Goal: Task Accomplishment & Management: Manage account settings

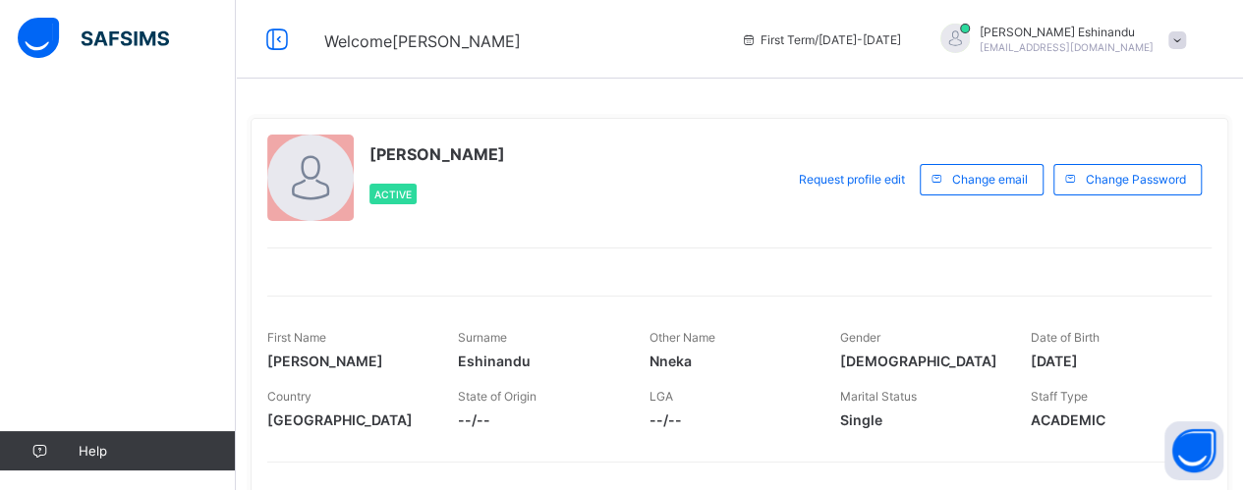
click at [162, 260] on div "Help" at bounding box center [118, 285] width 236 height 412
click at [401, 187] on div "Active" at bounding box center [392, 194] width 47 height 21
click at [401, 194] on span "Active" at bounding box center [392, 195] width 37 height 12
click at [1186, 36] on span at bounding box center [1177, 40] width 18 height 18
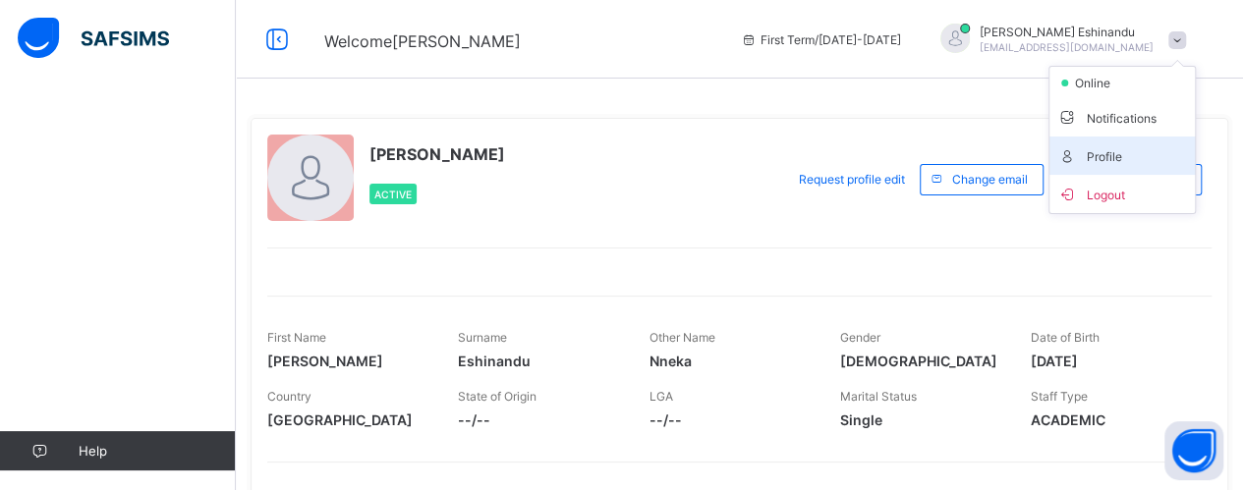
click at [1115, 150] on span "Profile" at bounding box center [1122, 155] width 130 height 23
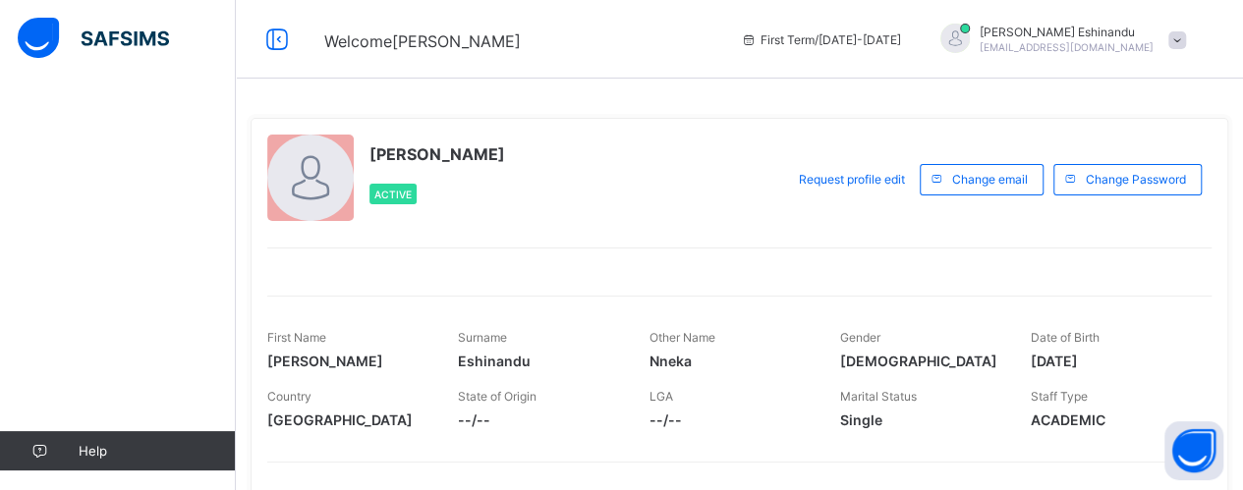
click at [1186, 43] on span at bounding box center [1177, 40] width 18 height 18
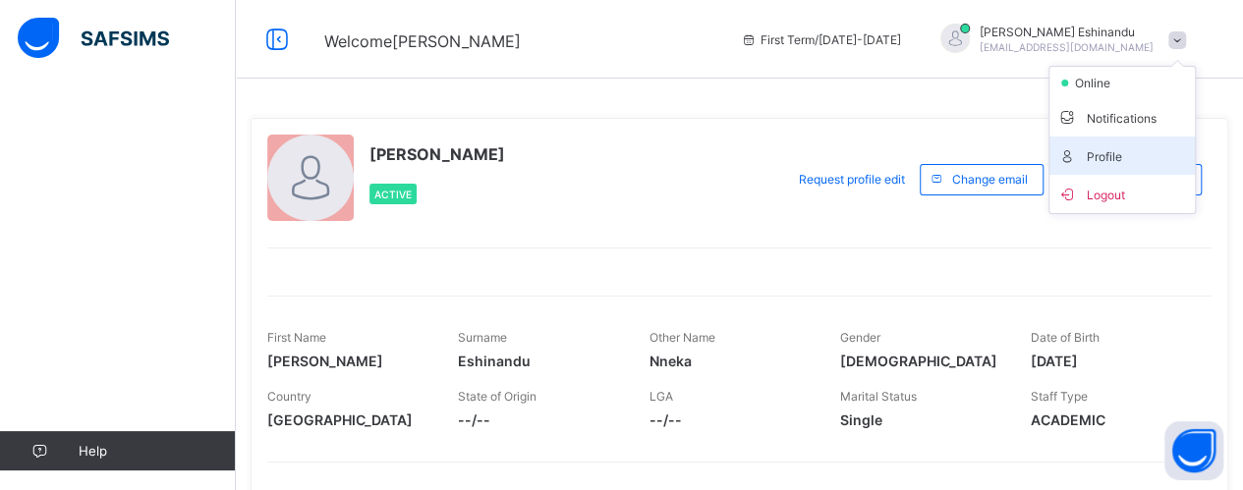
click at [1106, 157] on span "Profile" at bounding box center [1122, 155] width 130 height 23
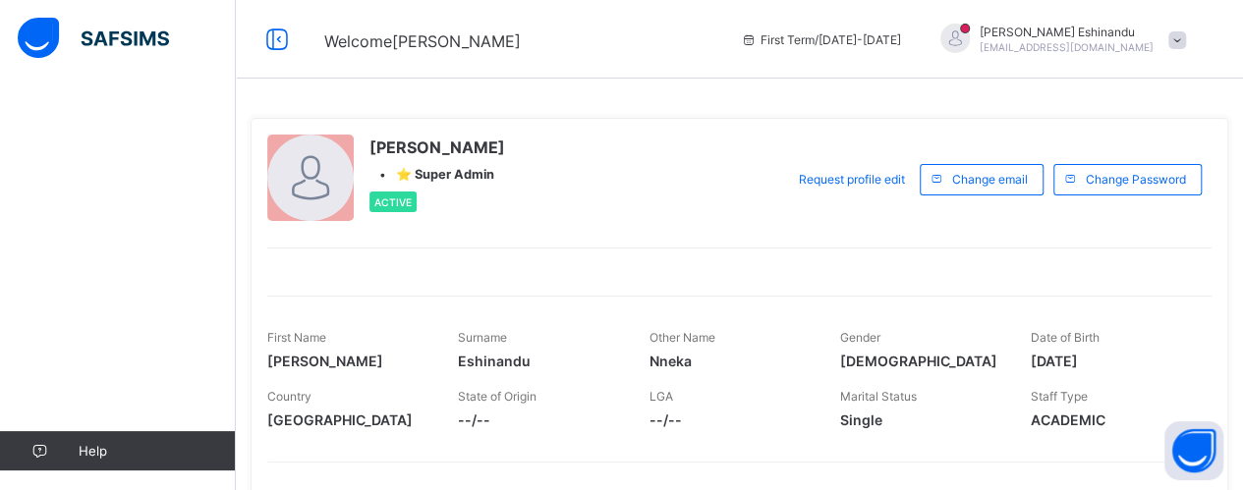
click at [66, 341] on div "Help" at bounding box center [118, 285] width 236 height 412
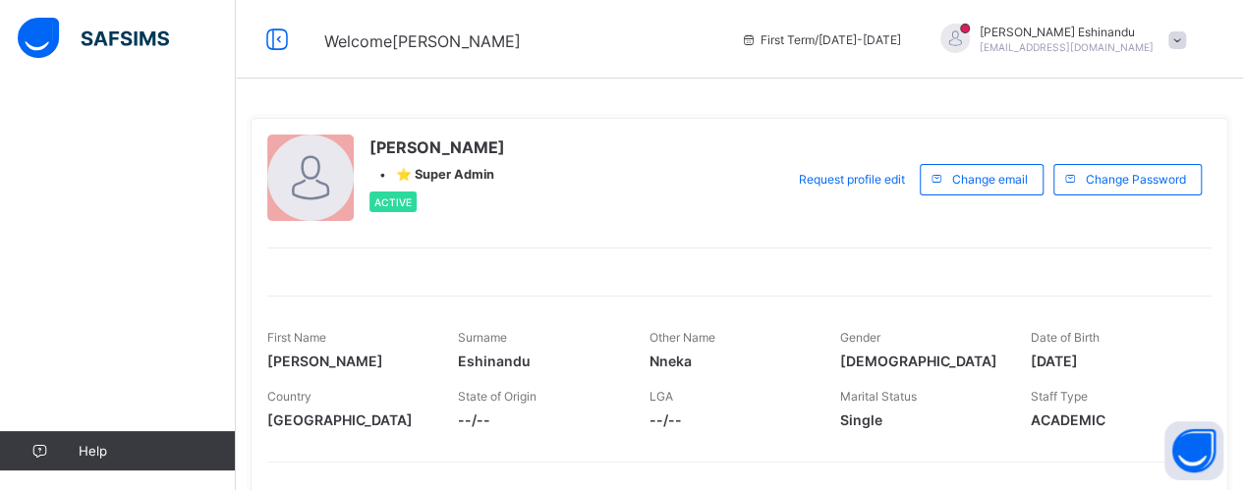
click at [66, 341] on div "Help" at bounding box center [118, 285] width 236 height 412
click at [277, 44] on icon at bounding box center [276, 40] width 33 height 28
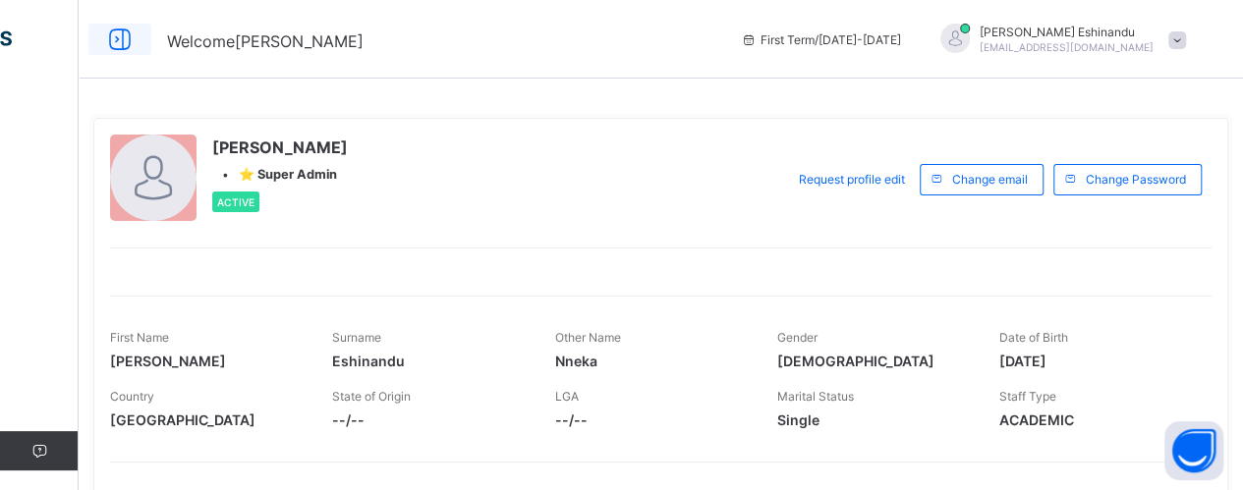
click at [118, 36] on icon at bounding box center [119, 40] width 33 height 28
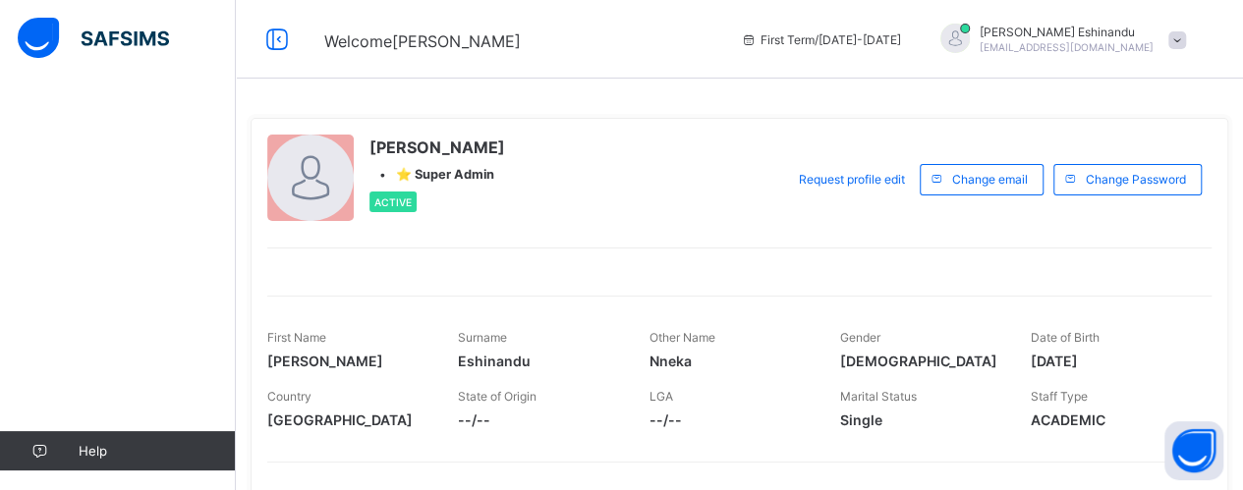
click at [1186, 37] on span at bounding box center [1177, 40] width 18 height 18
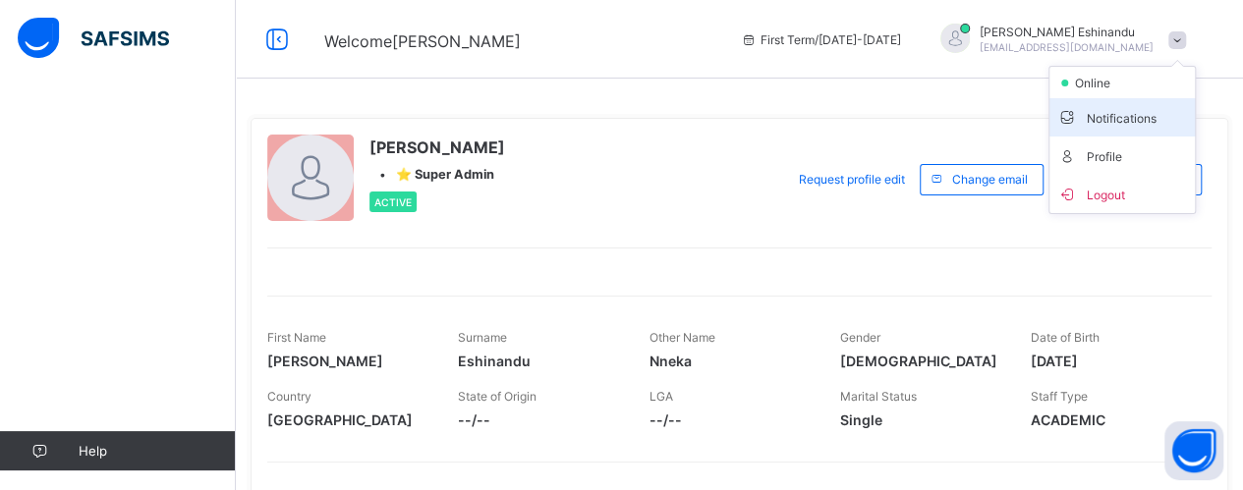
click at [1120, 119] on span "Notifications" at bounding box center [1122, 117] width 130 height 23
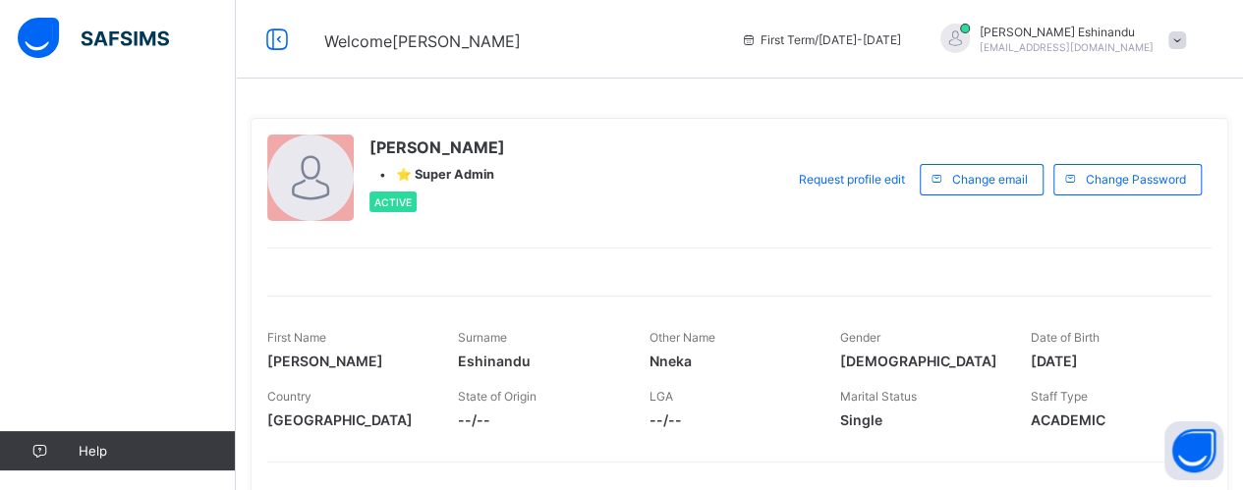
click at [1186, 42] on span at bounding box center [1177, 40] width 18 height 18
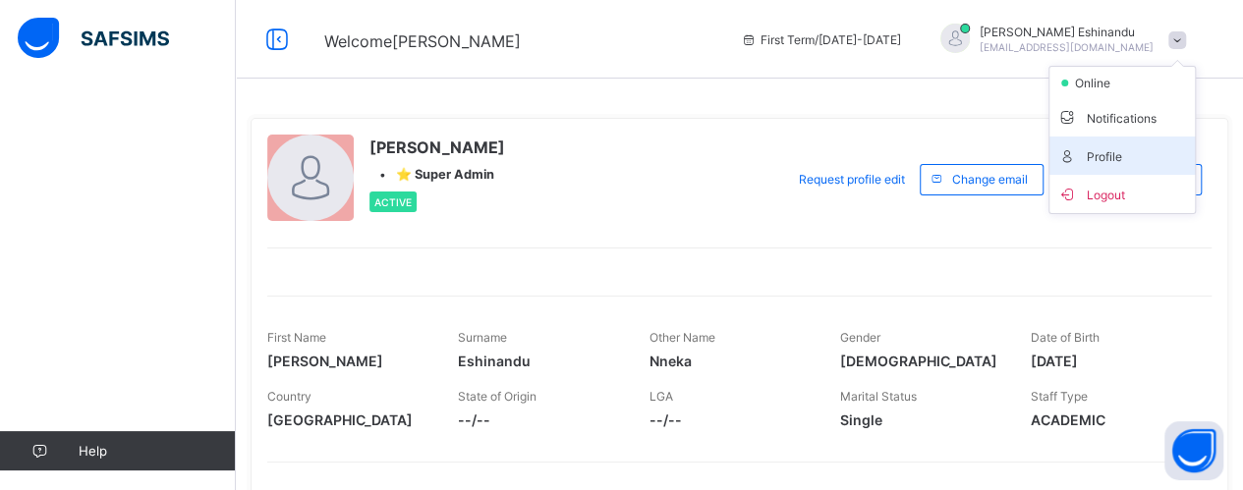
click at [1114, 154] on span "Profile" at bounding box center [1122, 155] width 130 height 23
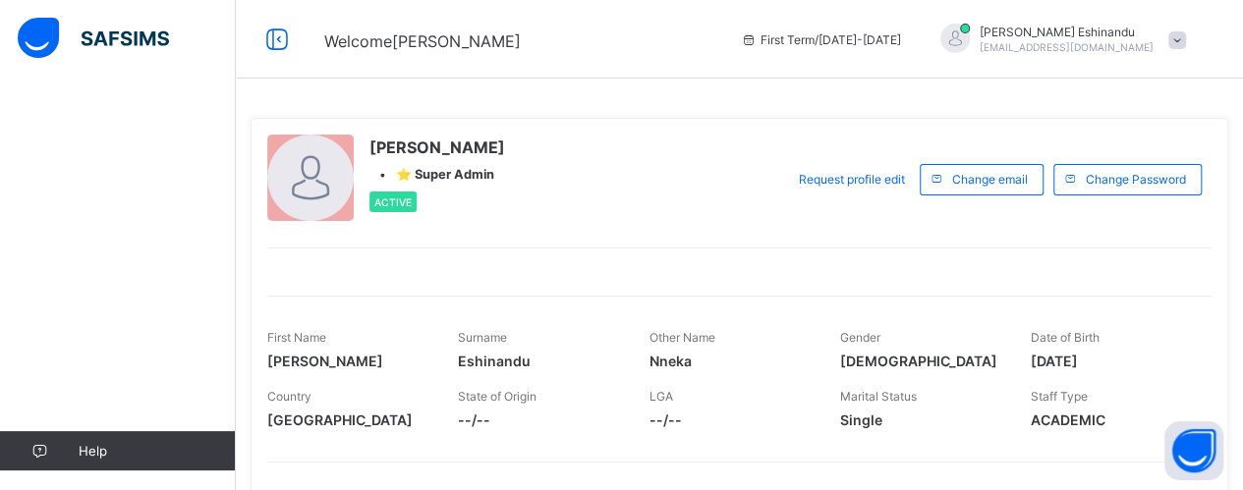
click at [1186, 38] on span at bounding box center [1177, 40] width 18 height 18
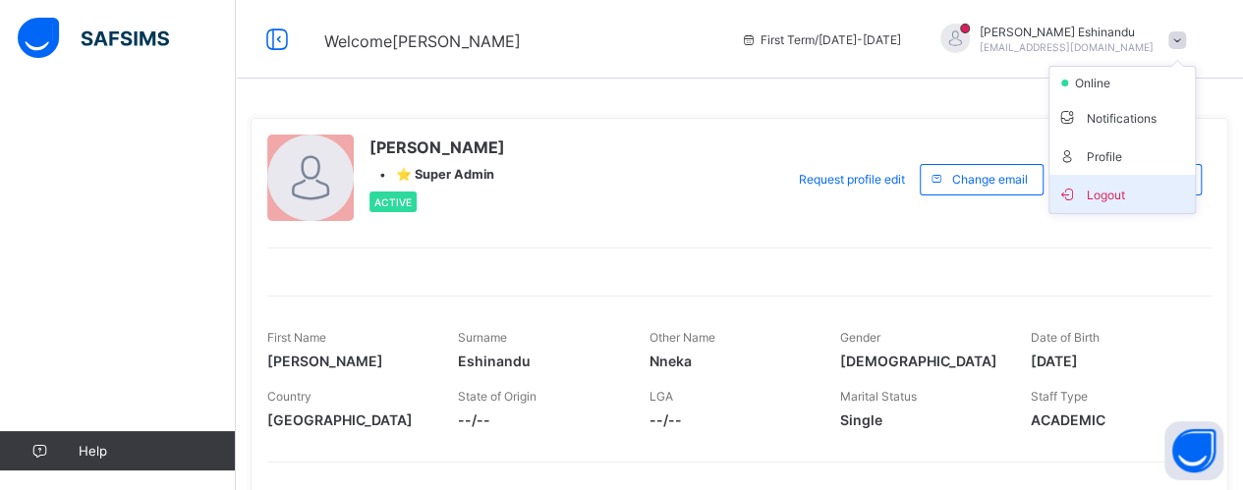
click at [1115, 194] on span "Logout" at bounding box center [1122, 194] width 130 height 23
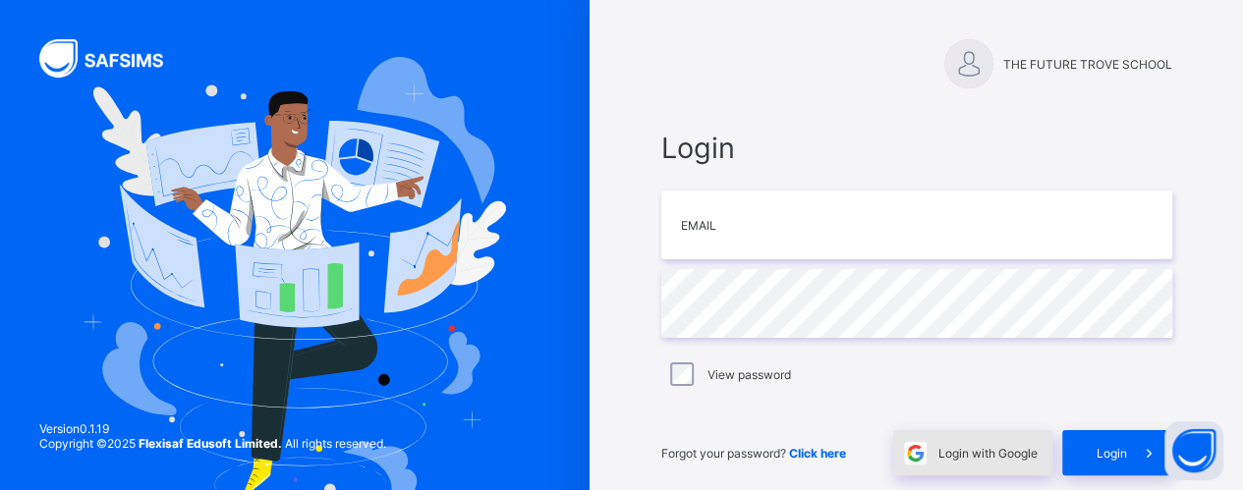
click at [996, 435] on div "Login with Google" at bounding box center [972, 452] width 159 height 45
